Goal: Task Accomplishment & Management: Use online tool/utility

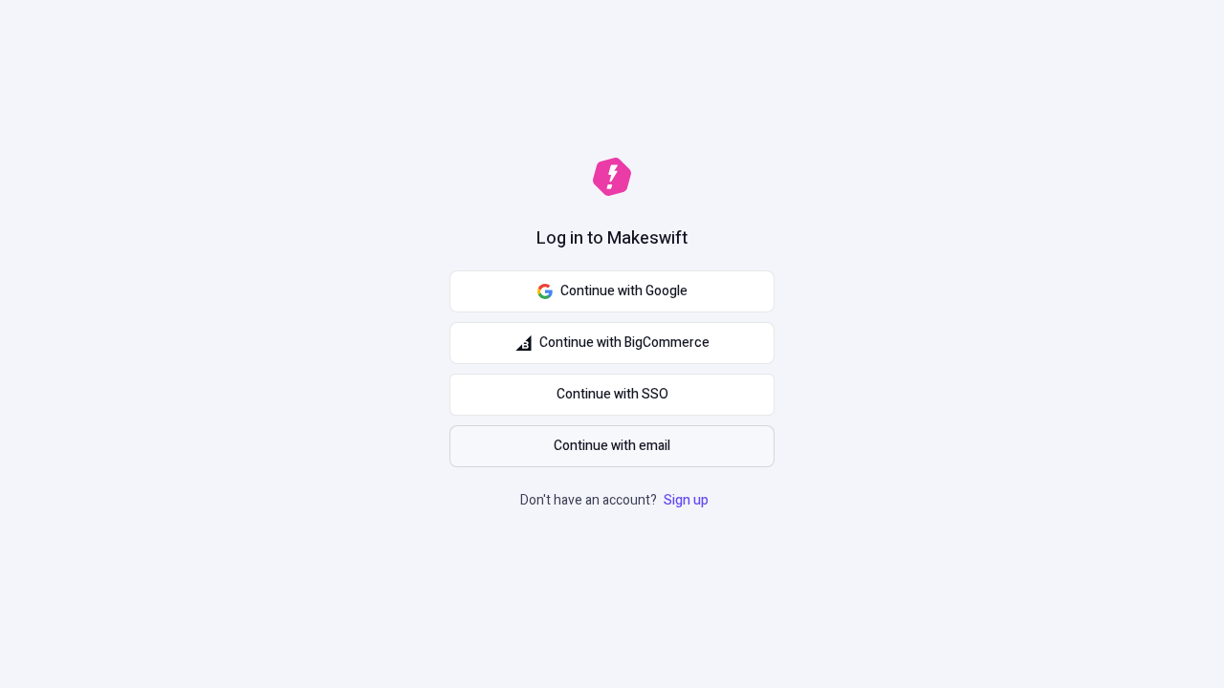
click at [612, 446] on span "Continue with email" at bounding box center [612, 446] width 117 height 21
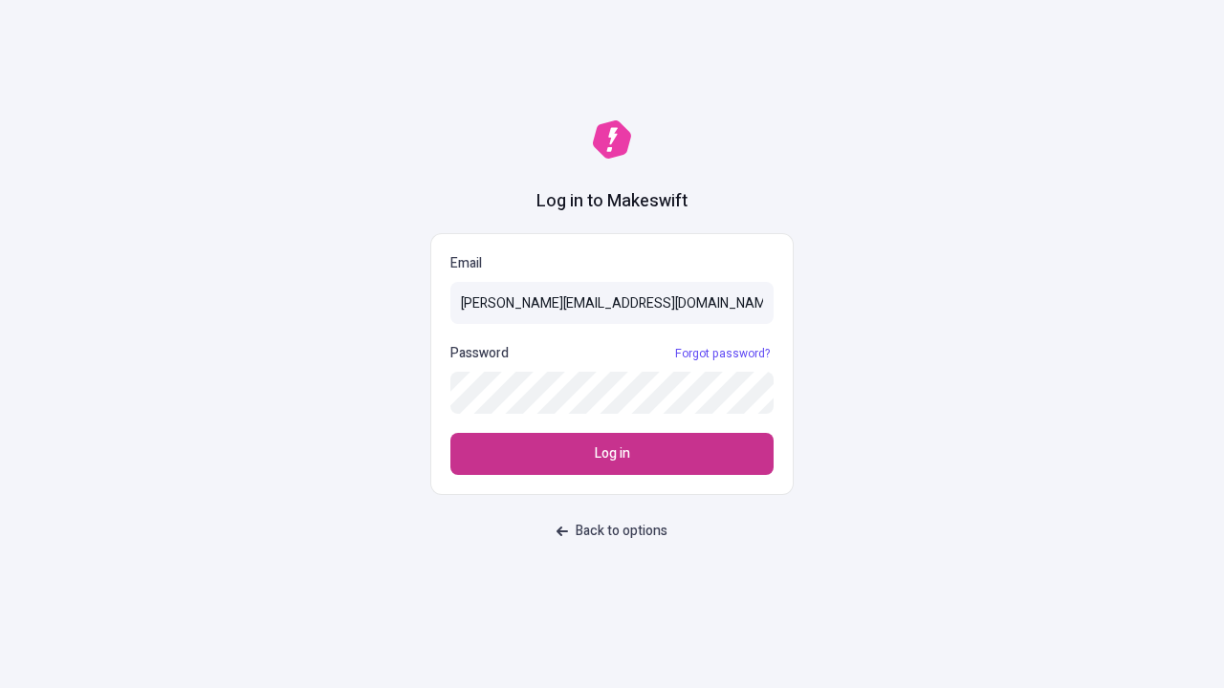
click at [612, 454] on span "Log in" at bounding box center [612, 454] width 35 height 21
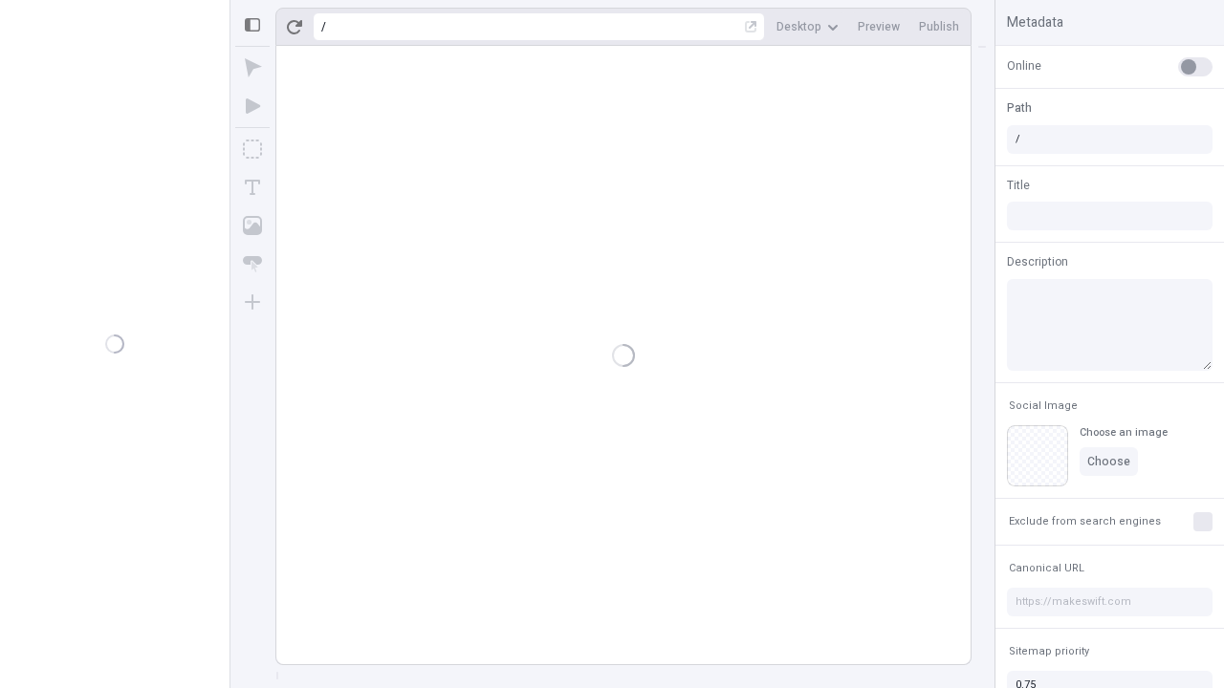
type input "/deep-link-tenuis"
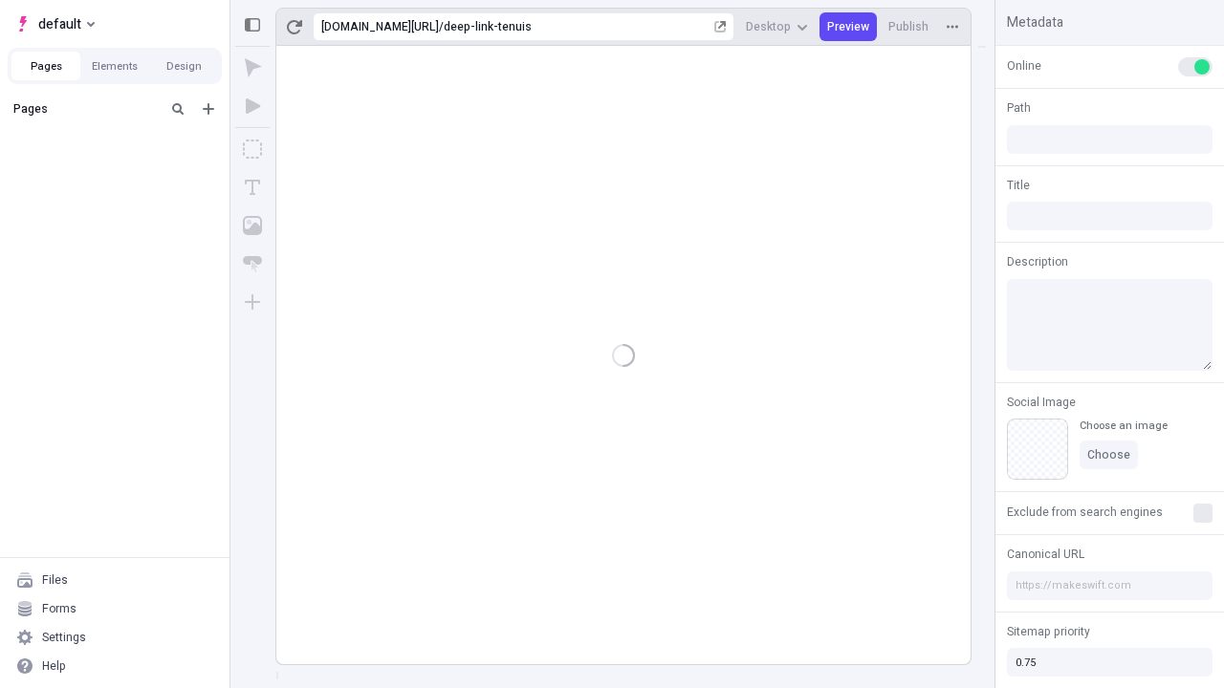
type input "/deep-link-tenuis"
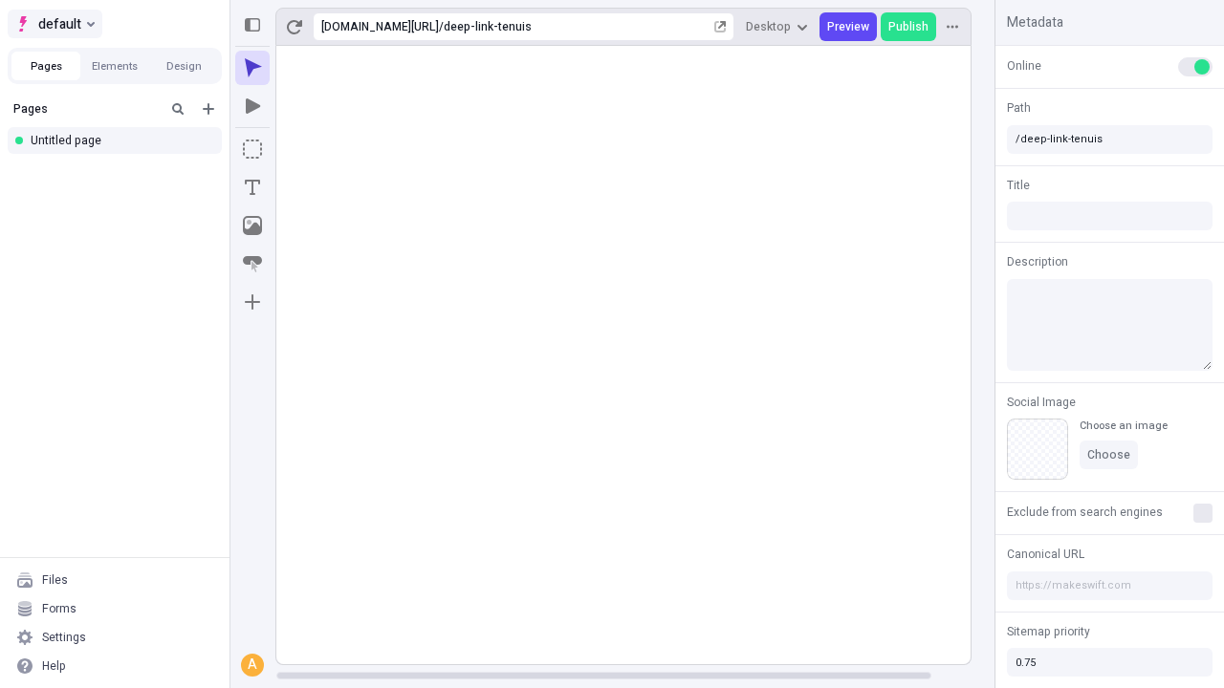
click at [54, 24] on span "default" at bounding box center [59, 23] width 43 height 23
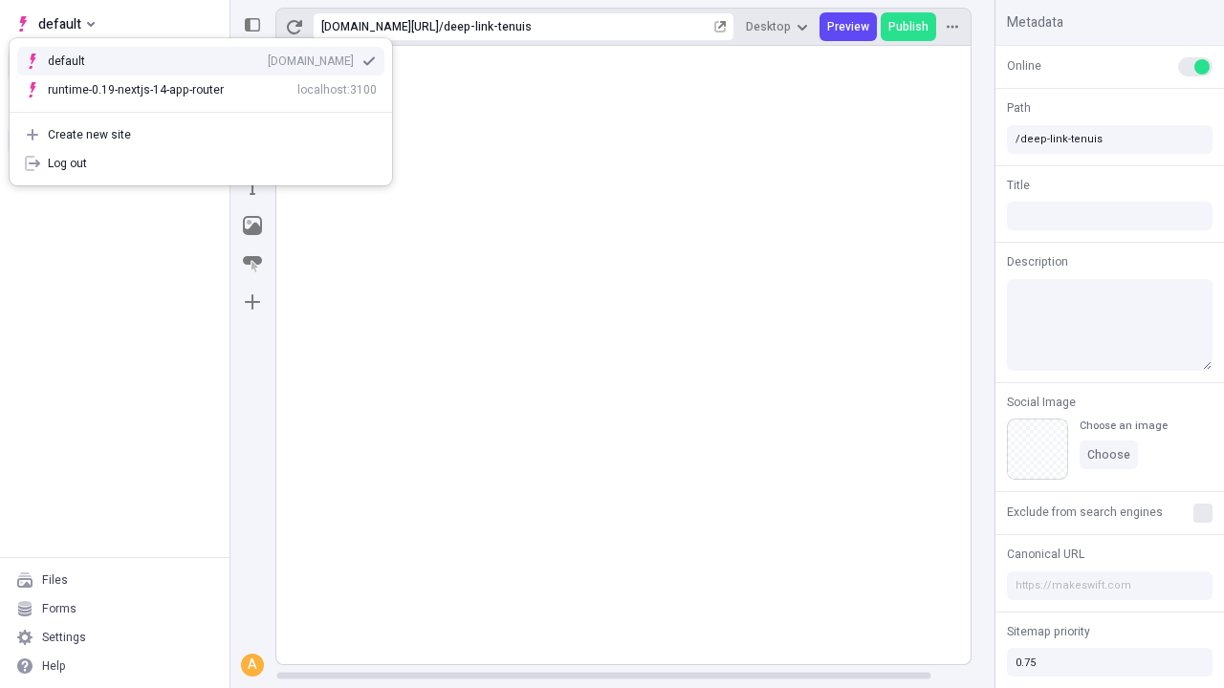
click at [201, 135] on div "Create new site" at bounding box center [212, 134] width 329 height 15
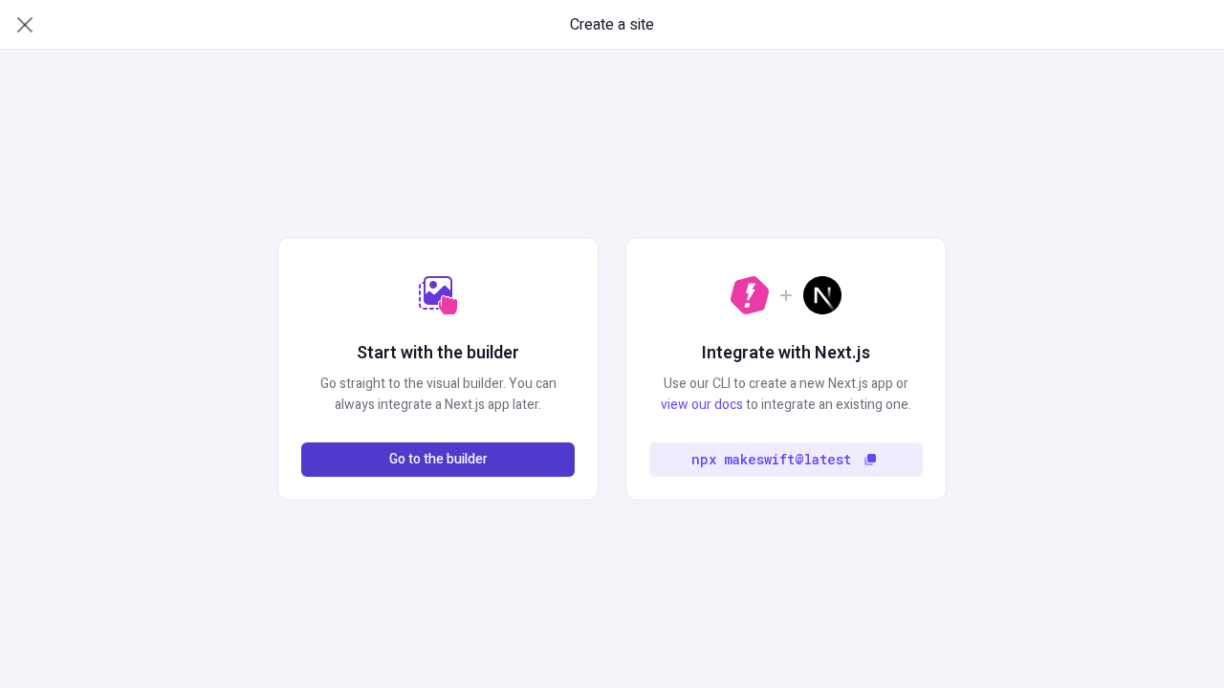
click at [438, 460] on span "Go to the builder" at bounding box center [438, 459] width 98 height 21
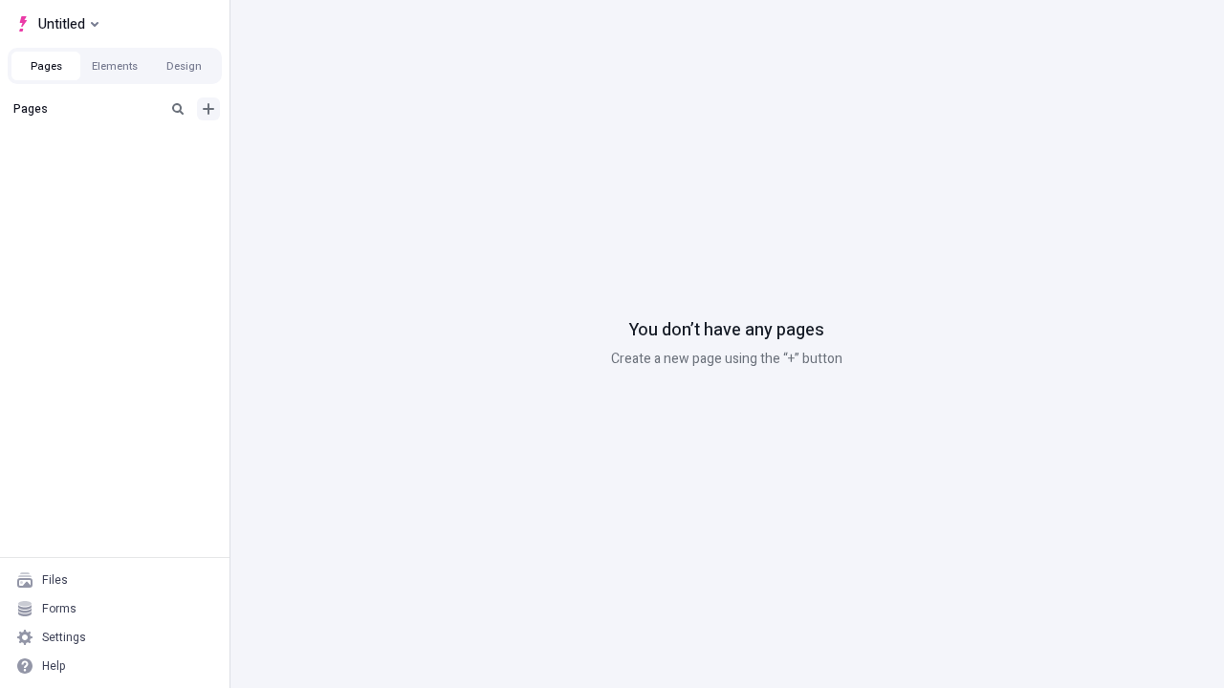
click at [208, 109] on icon "Add new" at bounding box center [208, 108] width 11 height 11
click at [120, 171] on div "Blank page" at bounding box center [121, 171] width 184 height 29
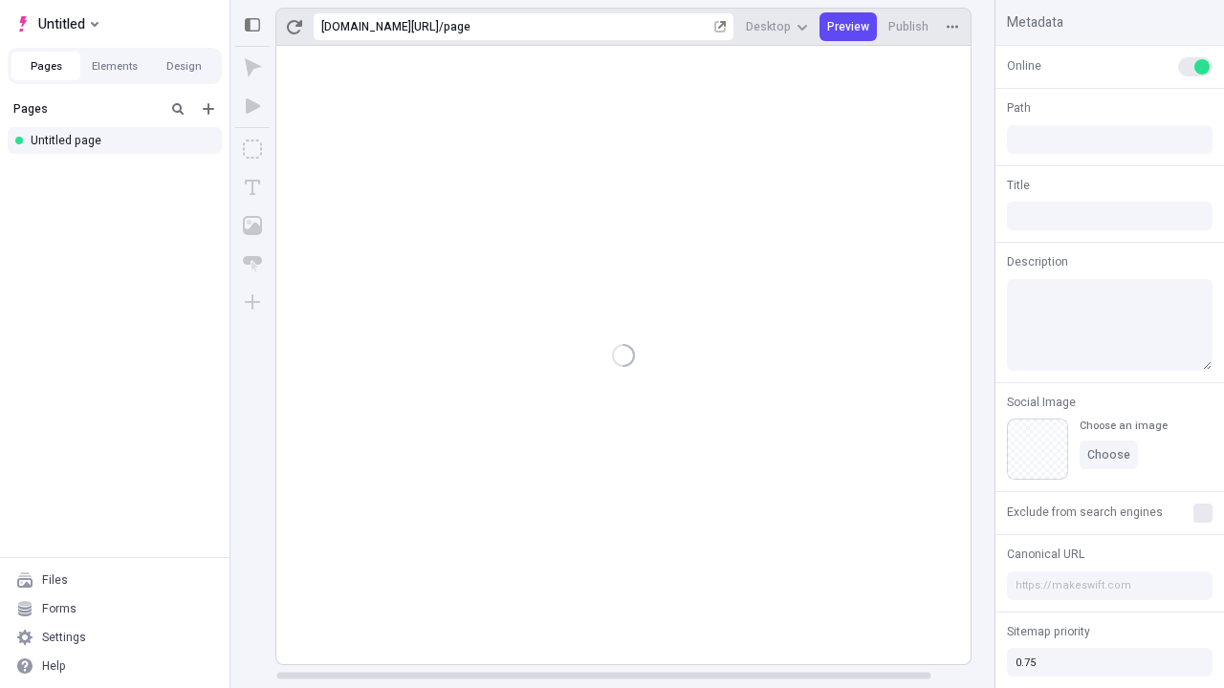
type input "/page"
click at [252, 149] on icon "Box" at bounding box center [252, 149] width 19 height 19
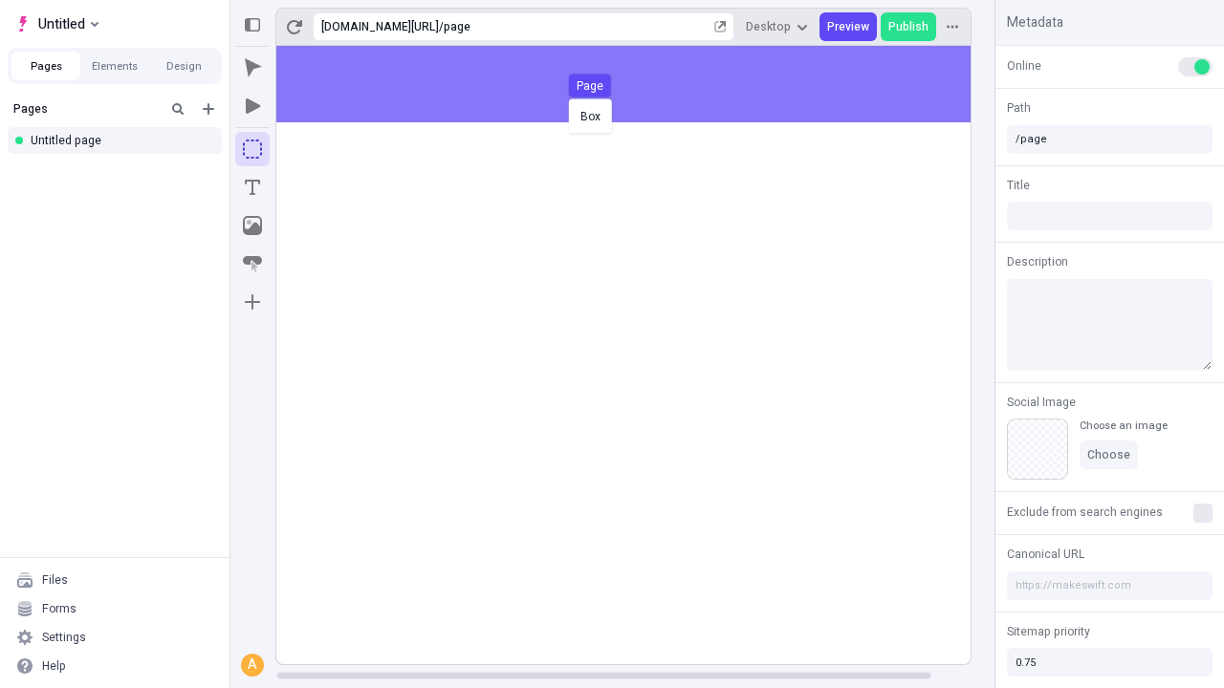
click at [642, 84] on div "Box Page" at bounding box center [612, 344] width 1224 height 688
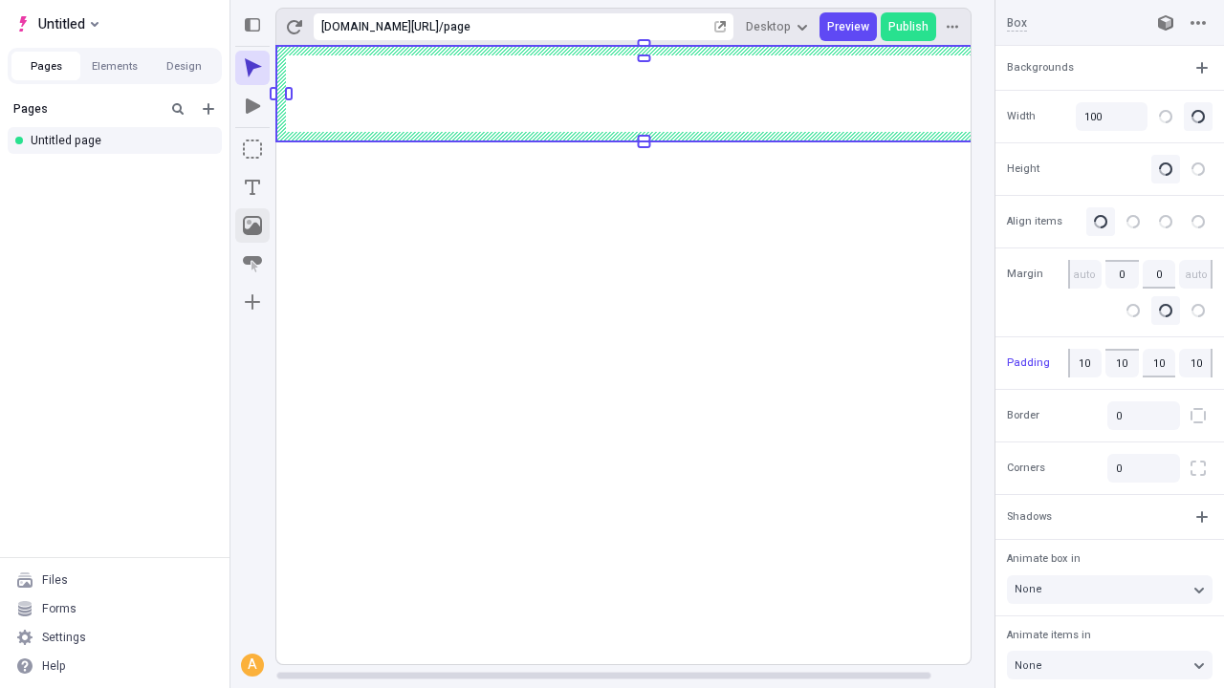
click at [252, 226] on icon "Image" at bounding box center [252, 225] width 19 height 19
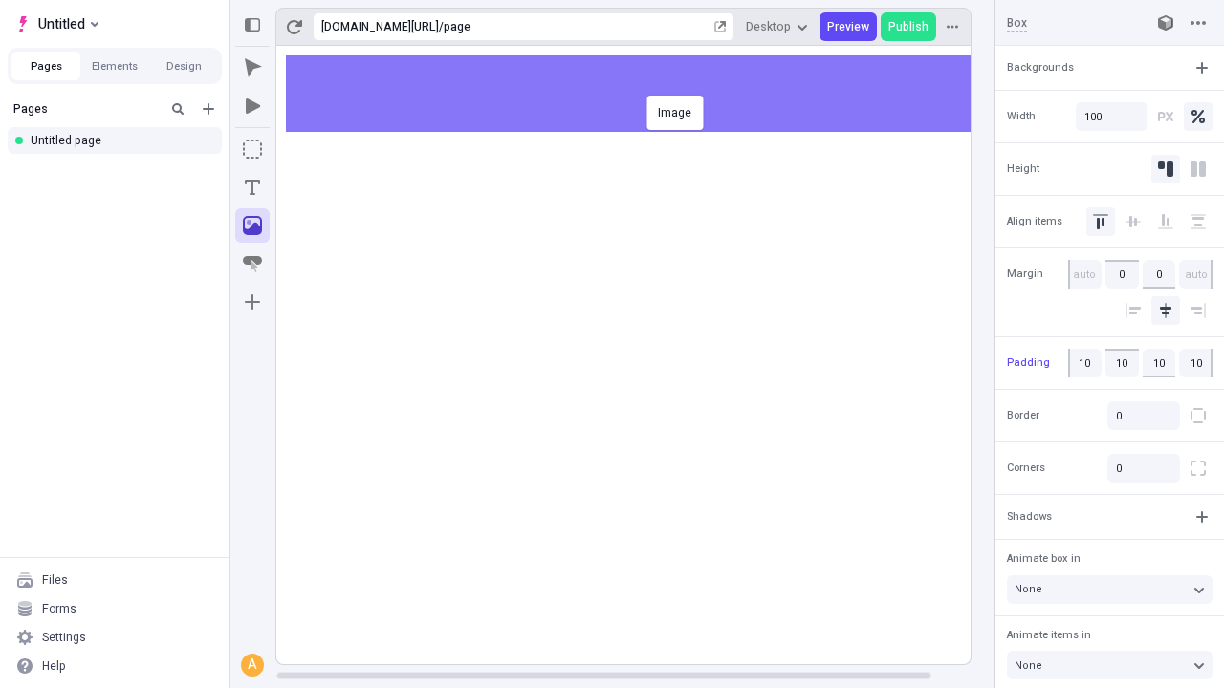
click at [642, 94] on div "Image" at bounding box center [612, 344] width 1224 height 688
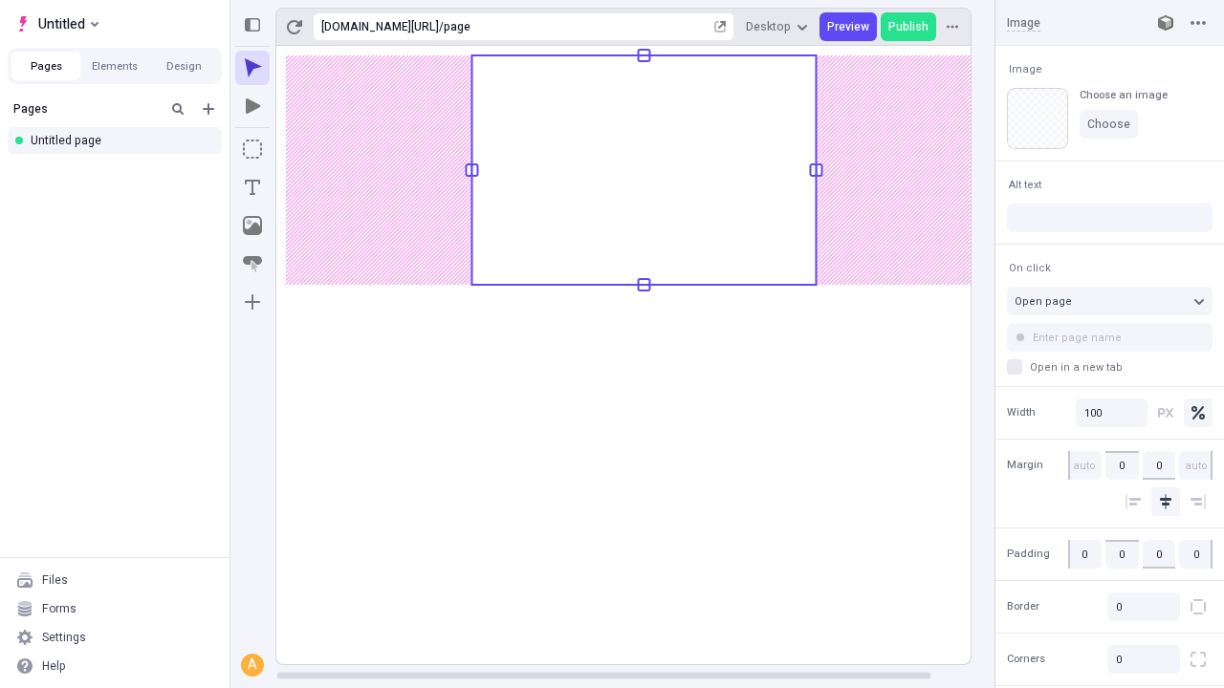
click at [252, 187] on icon "Text" at bounding box center [252, 187] width 15 height 15
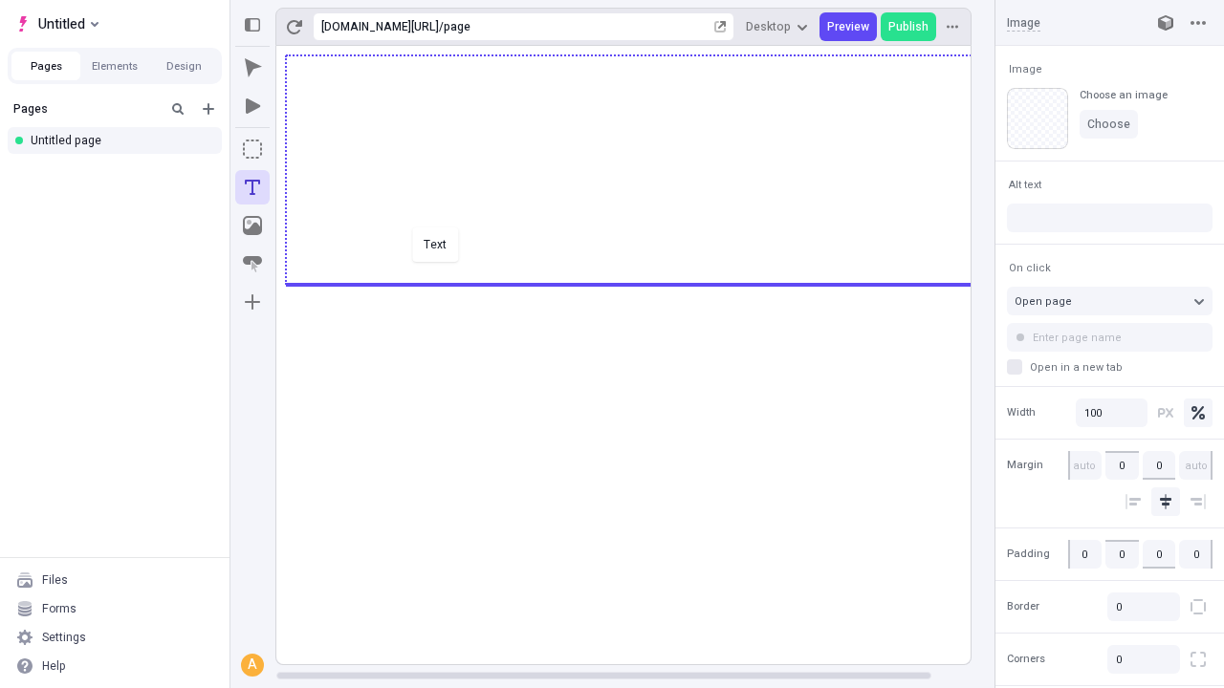
click at [642, 283] on div "Text" at bounding box center [612, 344] width 1224 height 688
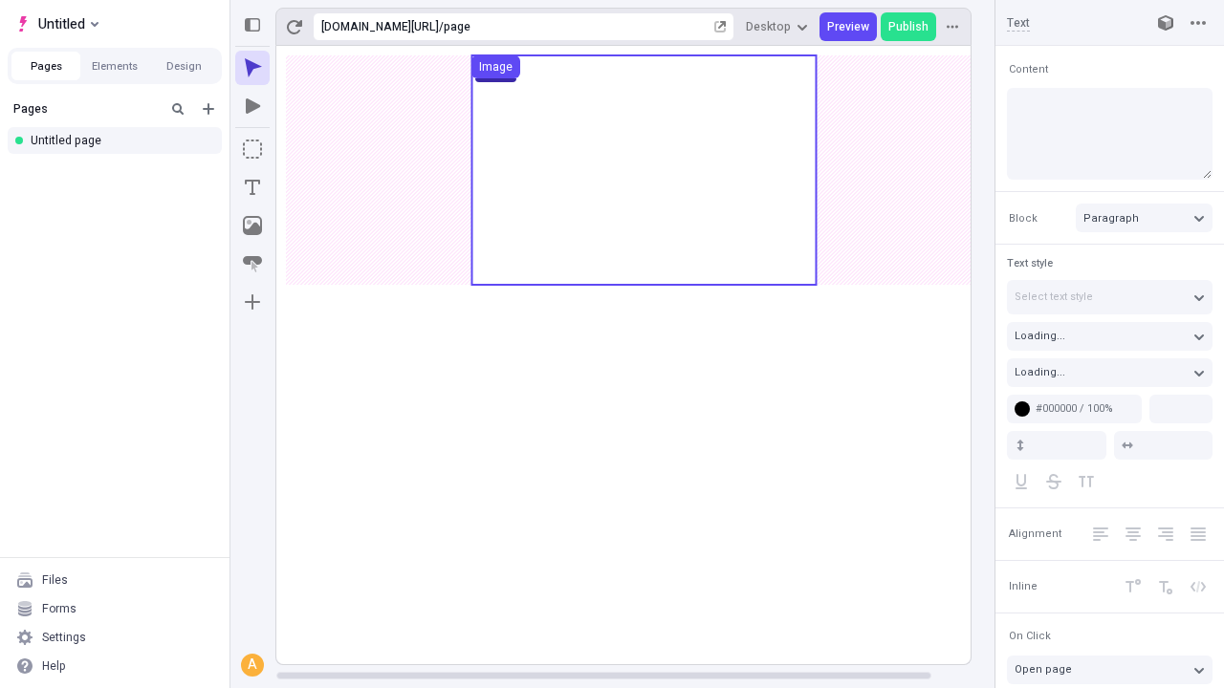
type input "18"
type input "1.5"
type textarea "Conveniently empower optimal leadership skills. Dynamically dinintermediate dis…"
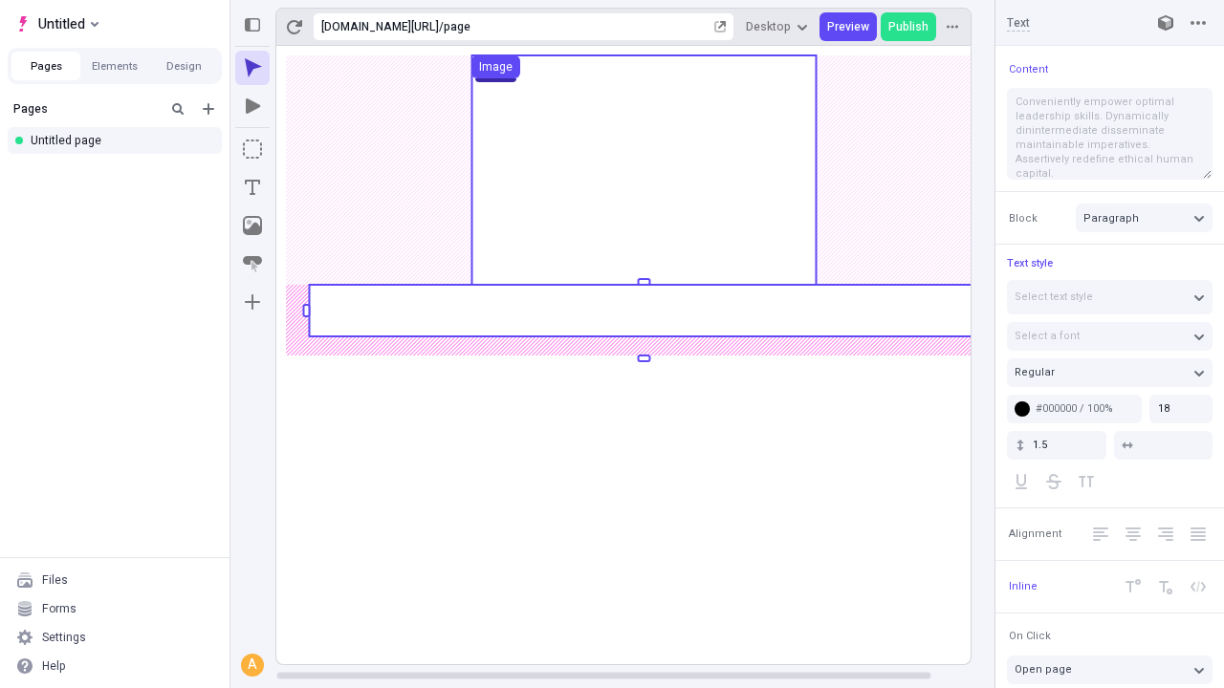
click at [642, 311] on rect at bounding box center [643, 311] width 669 height 52
click at [642, 311] on rect at bounding box center [643, 355] width 735 height 619
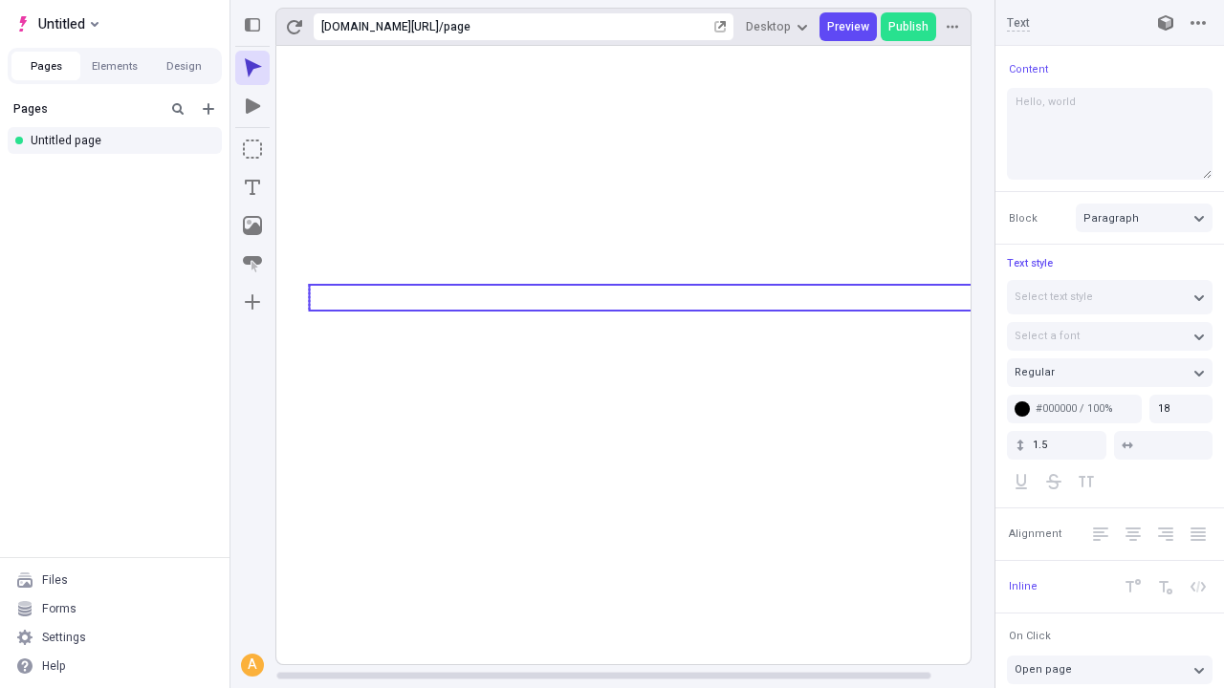
type textarea "Hello, world!"
click at [252, 226] on icon "Image" at bounding box center [252, 225] width 19 height 19
